Goal: Find specific page/section: Find specific page/section

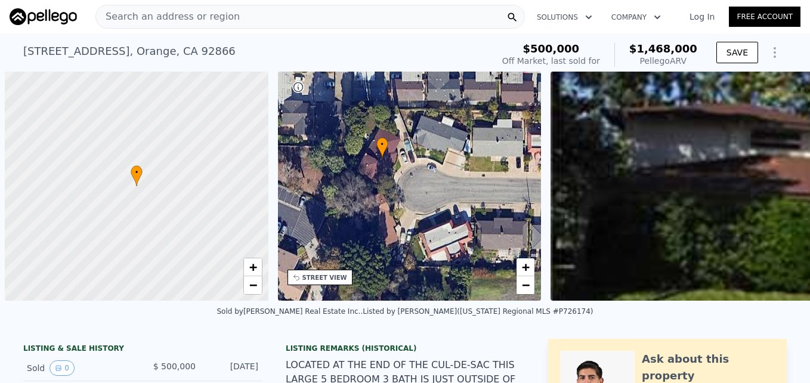
scroll to position [0, 5]
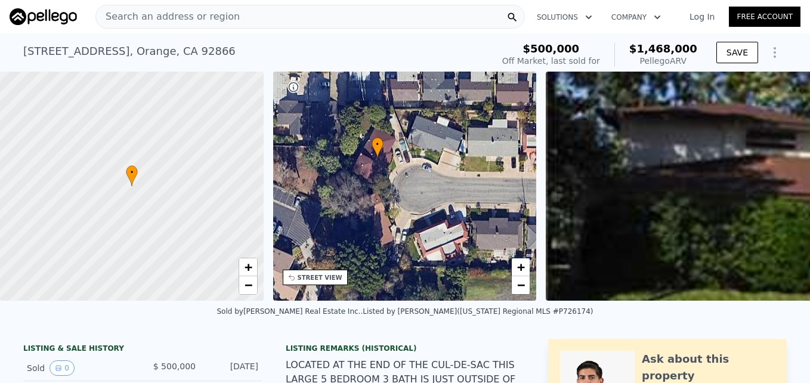
click at [233, 25] on div "Search an address or region" at bounding box center [310, 17] width 430 height 24
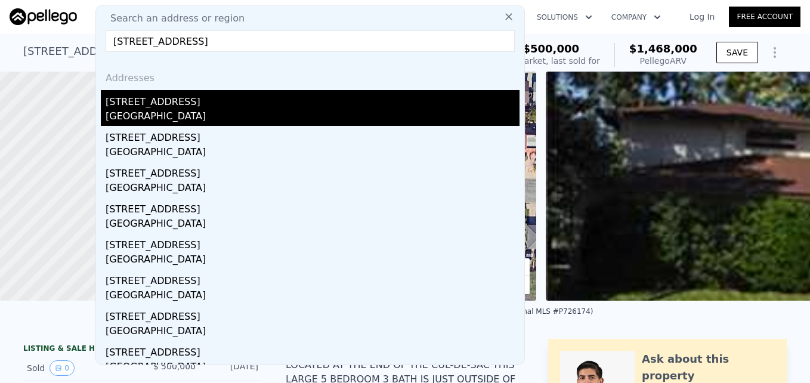
type input "[STREET_ADDRESS]"
click at [298, 110] on div "[GEOGRAPHIC_DATA]" at bounding box center [313, 117] width 414 height 17
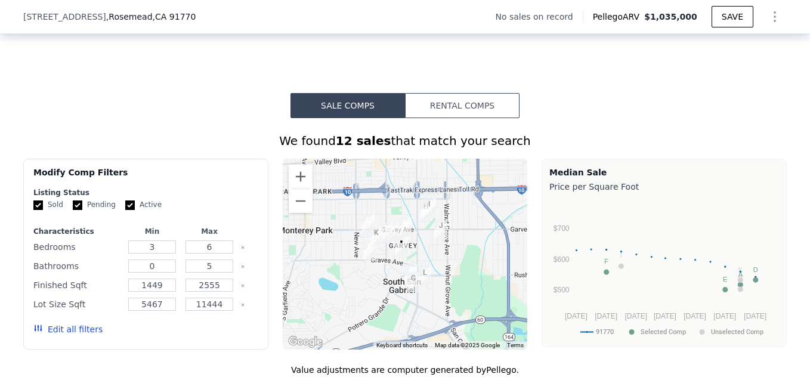
scroll to position [807, 0]
click at [299, 188] on button "Zoom in" at bounding box center [301, 176] width 24 height 24
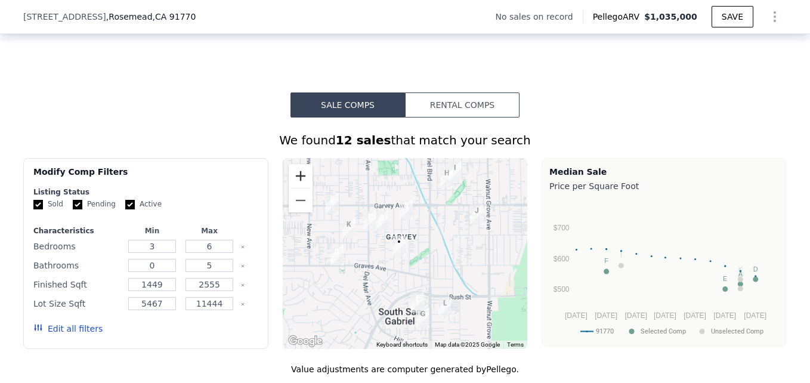
click at [299, 188] on button "Zoom in" at bounding box center [301, 176] width 24 height 24
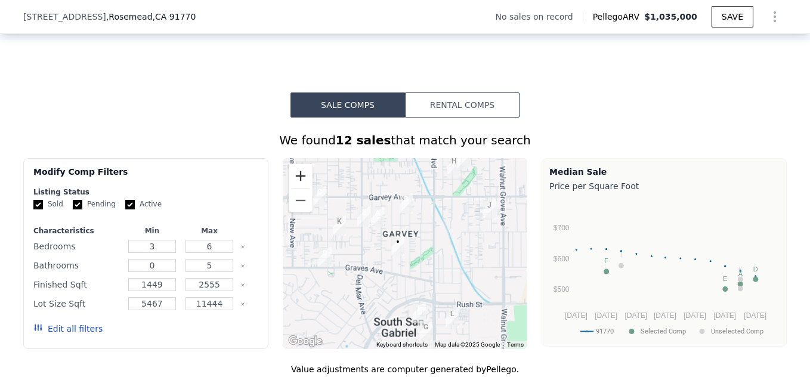
click at [299, 188] on button "Zoom in" at bounding box center [301, 176] width 24 height 24
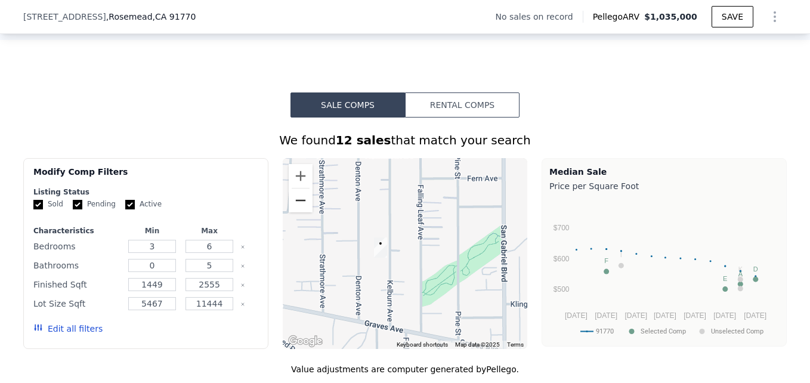
click at [291, 207] on button "Zoom out" at bounding box center [301, 201] width 24 height 24
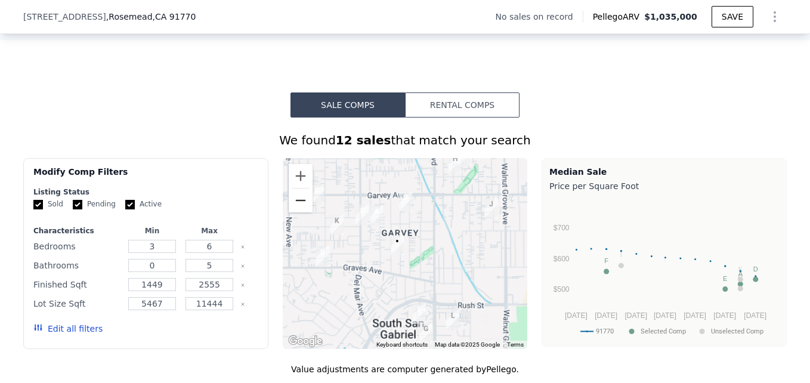
click at [291, 207] on button "Zoom out" at bounding box center [301, 201] width 24 height 24
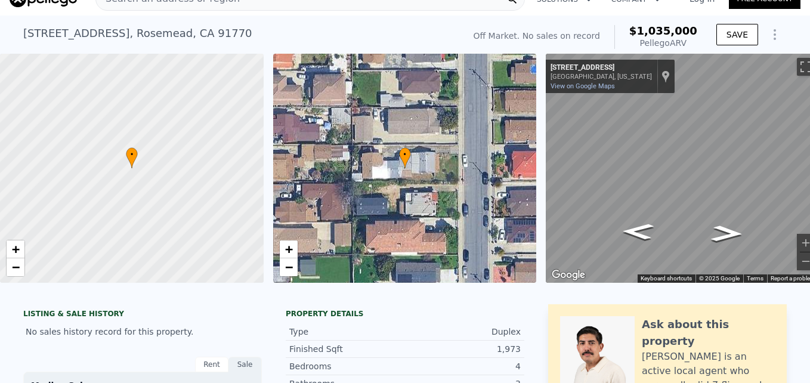
scroll to position [0, 0]
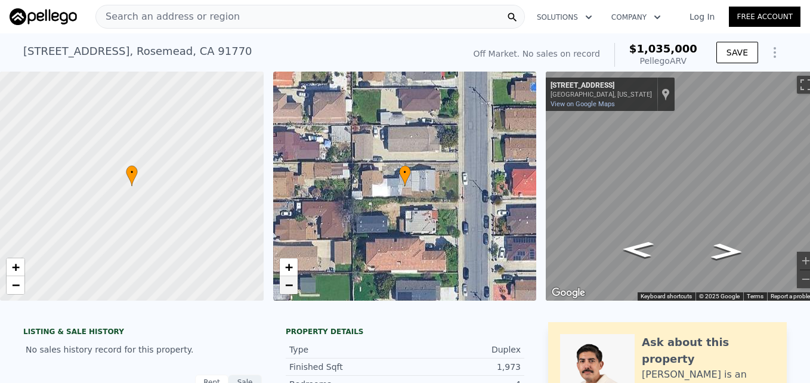
click at [289, 282] on span "−" at bounding box center [289, 284] width 8 height 15
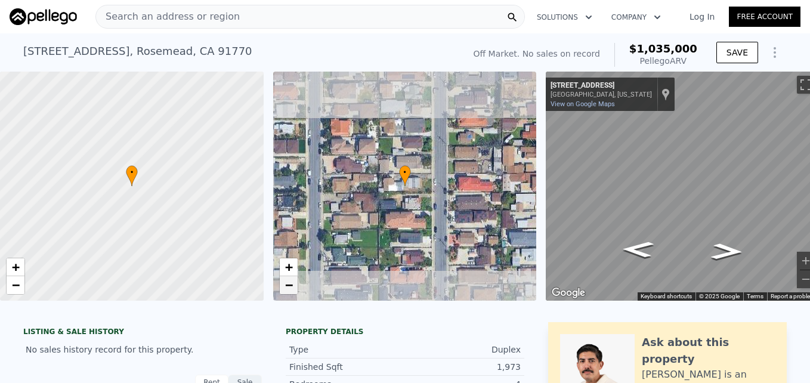
click at [289, 282] on span "−" at bounding box center [289, 284] width 8 height 15
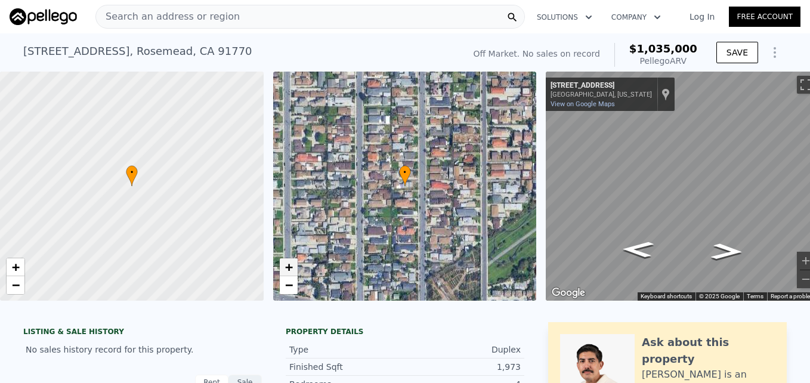
click at [294, 263] on link "+" at bounding box center [289, 267] width 18 height 18
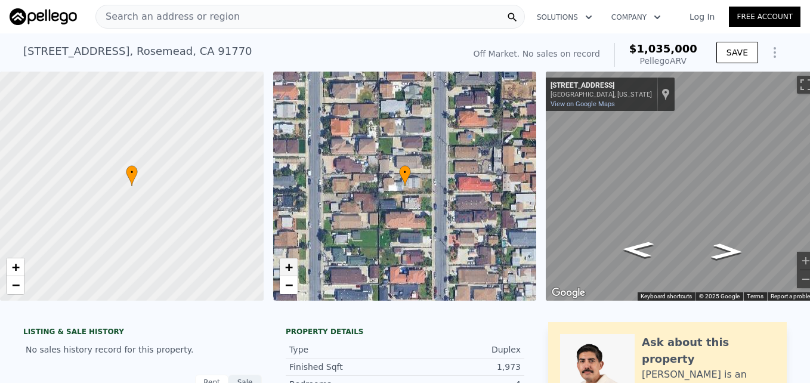
click at [283, 273] on link "+" at bounding box center [289, 267] width 18 height 18
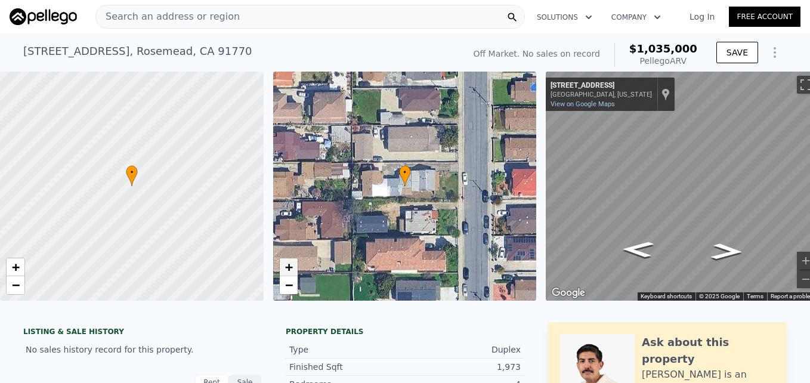
click at [294, 272] on link "+" at bounding box center [289, 267] width 18 height 18
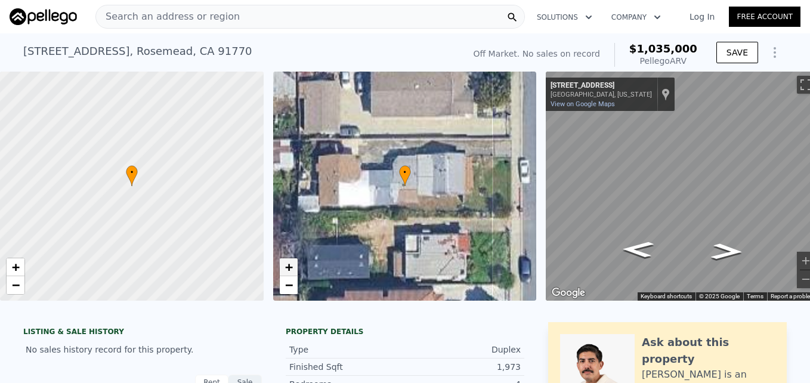
click at [294, 272] on link "+" at bounding box center [289, 267] width 18 height 18
click at [295, 288] on link "−" at bounding box center [289, 285] width 18 height 18
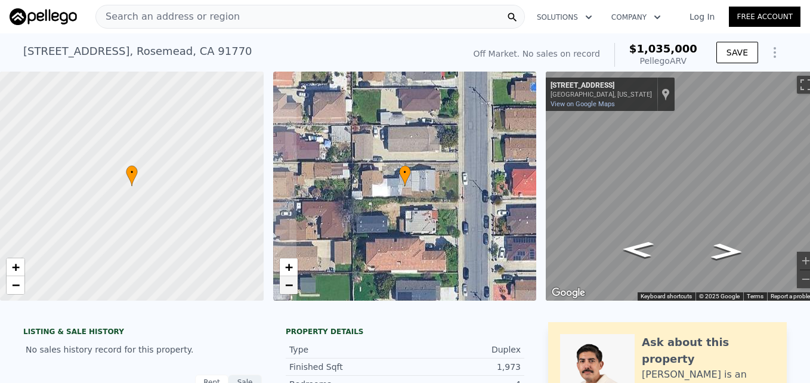
click at [295, 288] on link "−" at bounding box center [289, 285] width 18 height 18
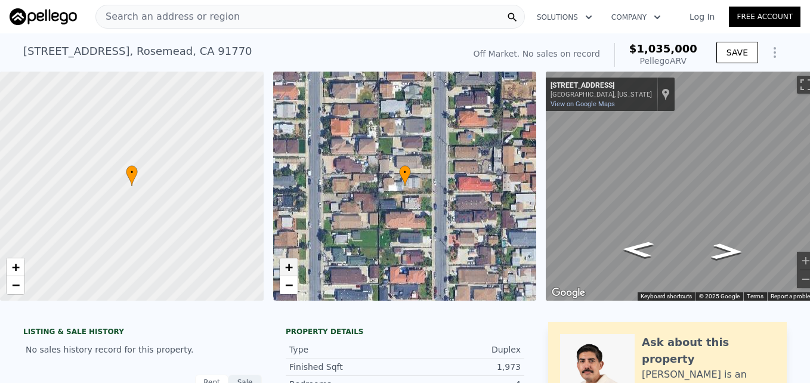
click at [291, 267] on span "+" at bounding box center [289, 267] width 8 height 15
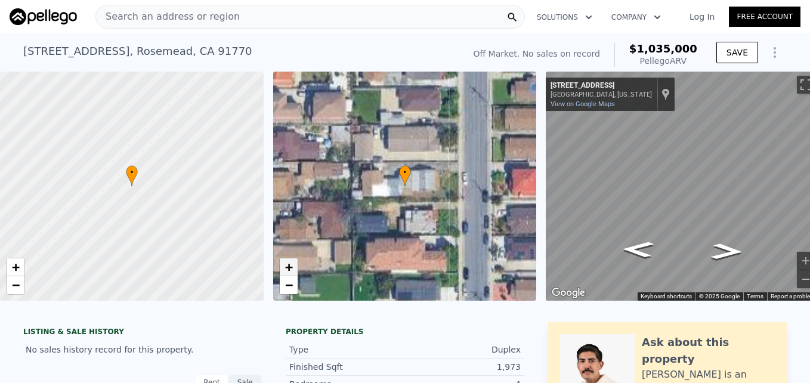
click at [291, 267] on span "+" at bounding box center [289, 267] width 8 height 15
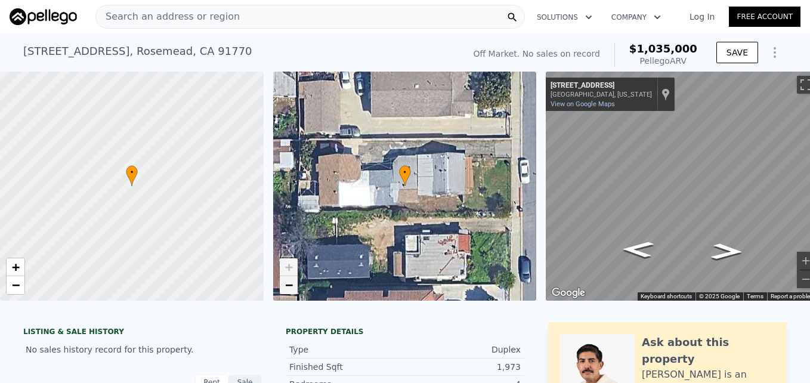
click at [283, 294] on link "−" at bounding box center [289, 285] width 18 height 18
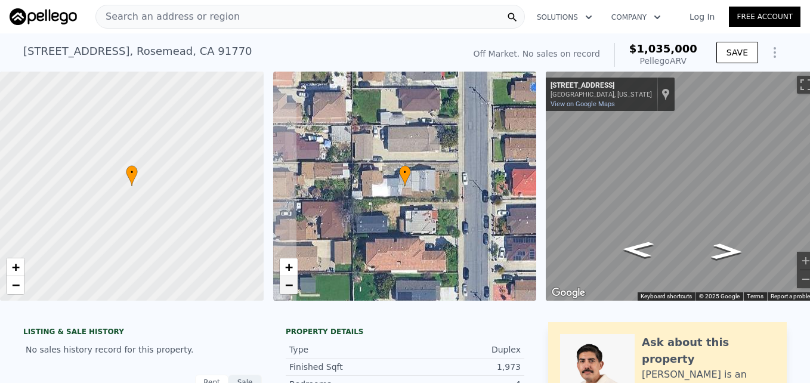
click at [283, 294] on link "−" at bounding box center [289, 285] width 18 height 18
